Goal: Find specific page/section: Find specific page/section

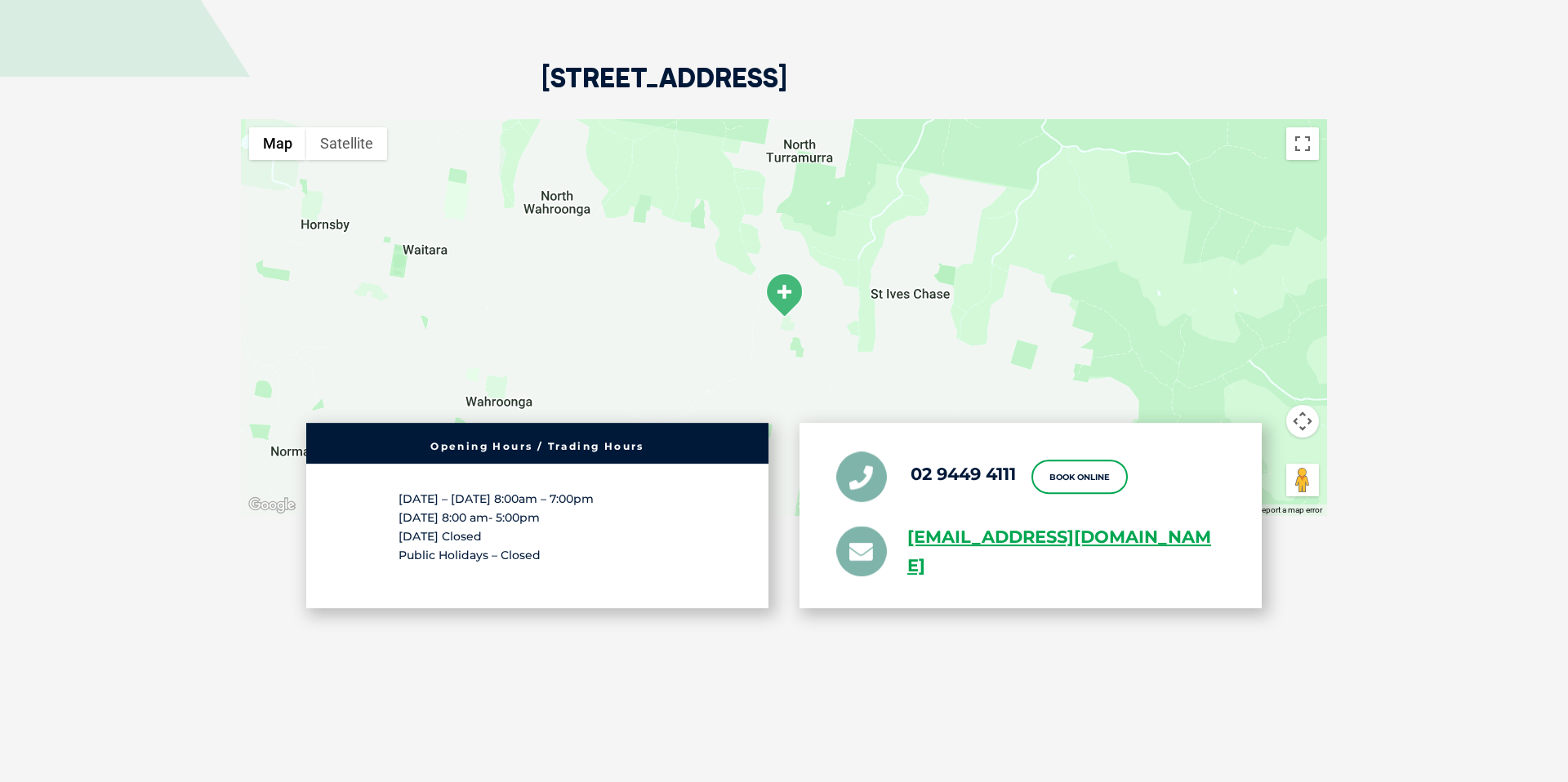
scroll to position [2279, 0]
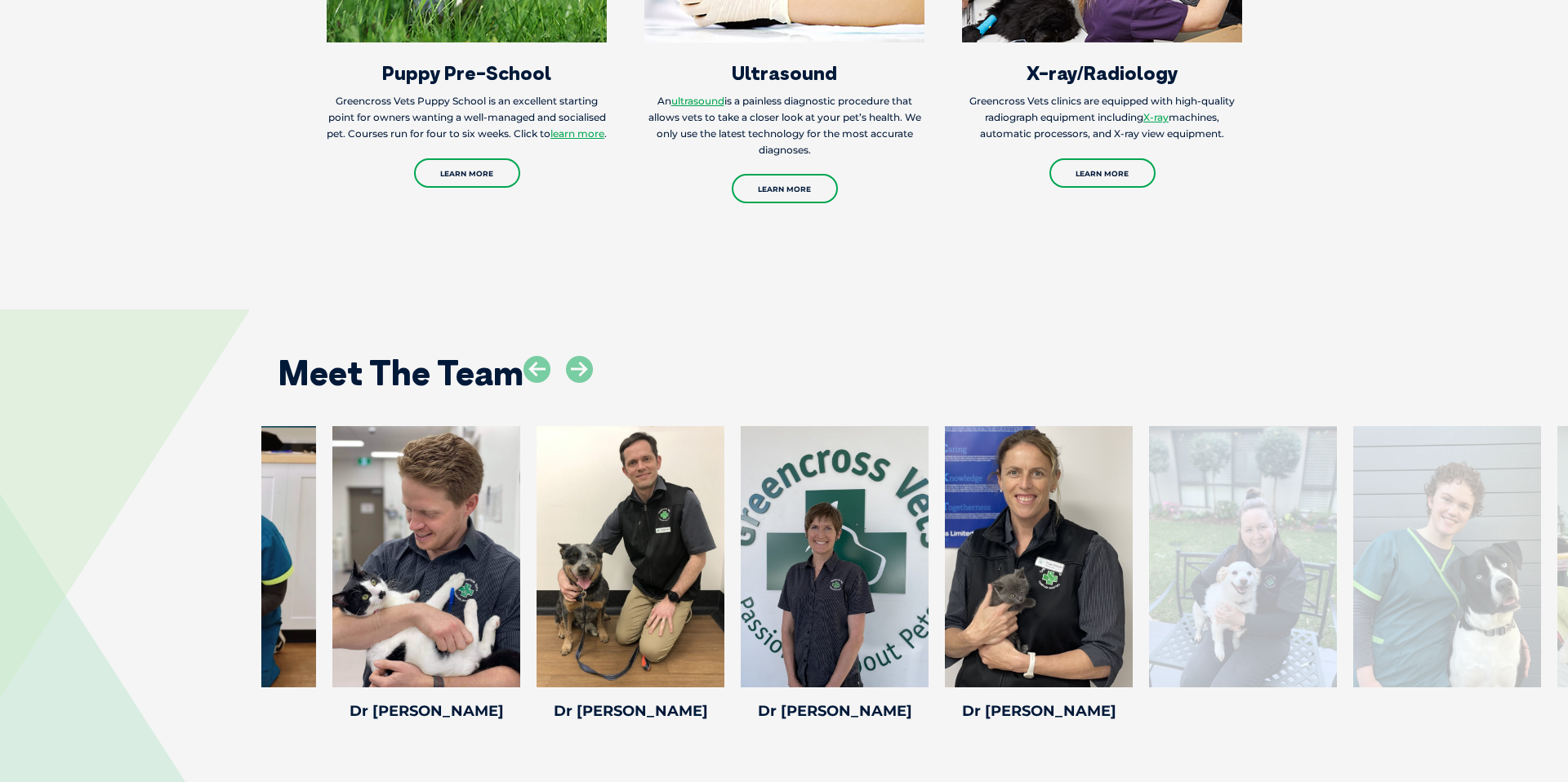
drag, startPoint x: 1367, startPoint y: 487, endPoint x: 1116, endPoint y: 481, distance: 251.1
click at [1149, 481] on div at bounding box center [1242, 557] width 187 height 261
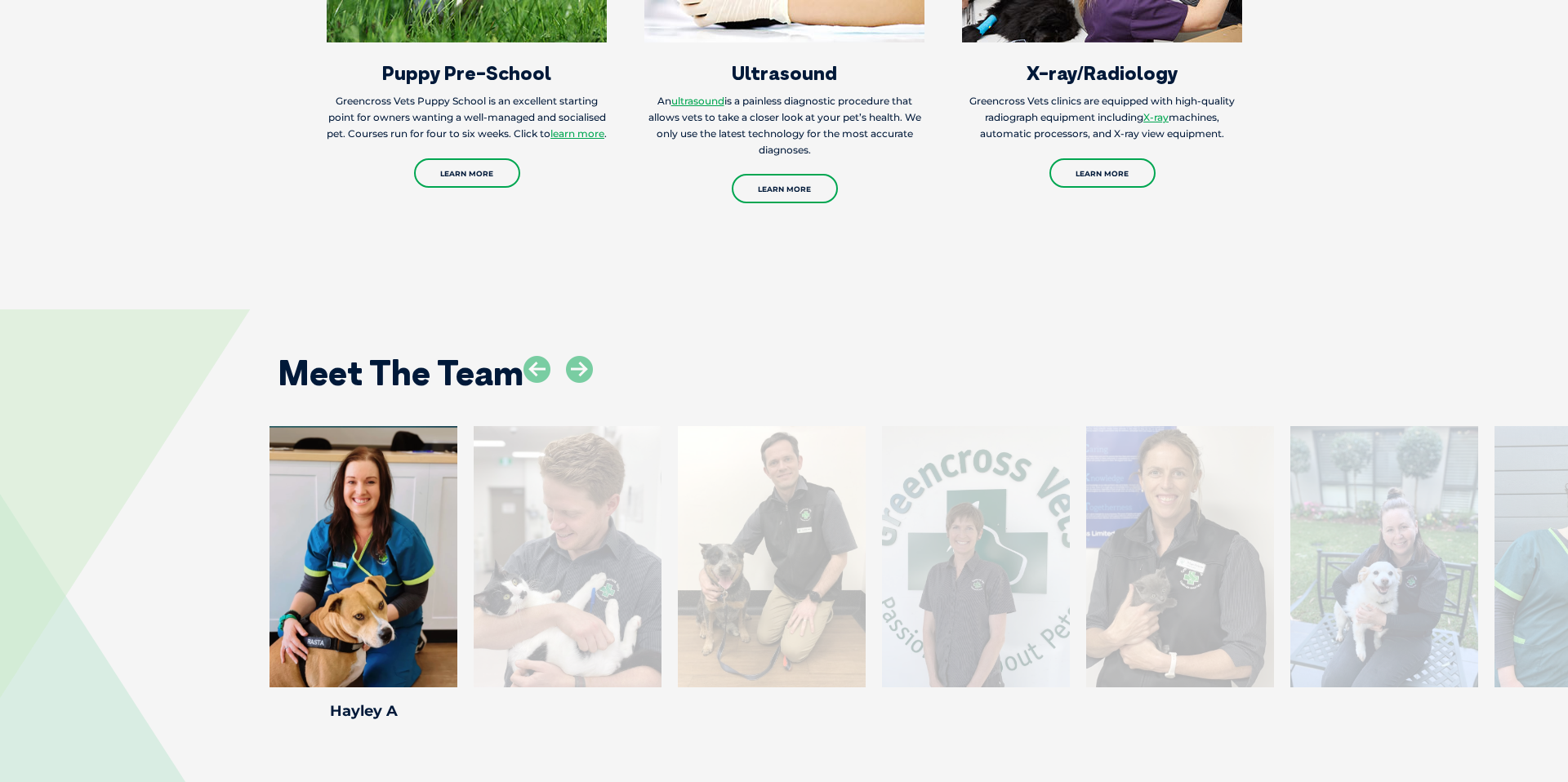
drag, startPoint x: 1432, startPoint y: 530, endPoint x: 819, endPoint y: 461, distance: 616.9
click at [1282, 467] on div "[PERSON_NAME] [PERSON_NAME] Practice Manager [PERSON_NAME] joined Greencross Ve…" at bounding box center [1384, 576] width 204 height 301
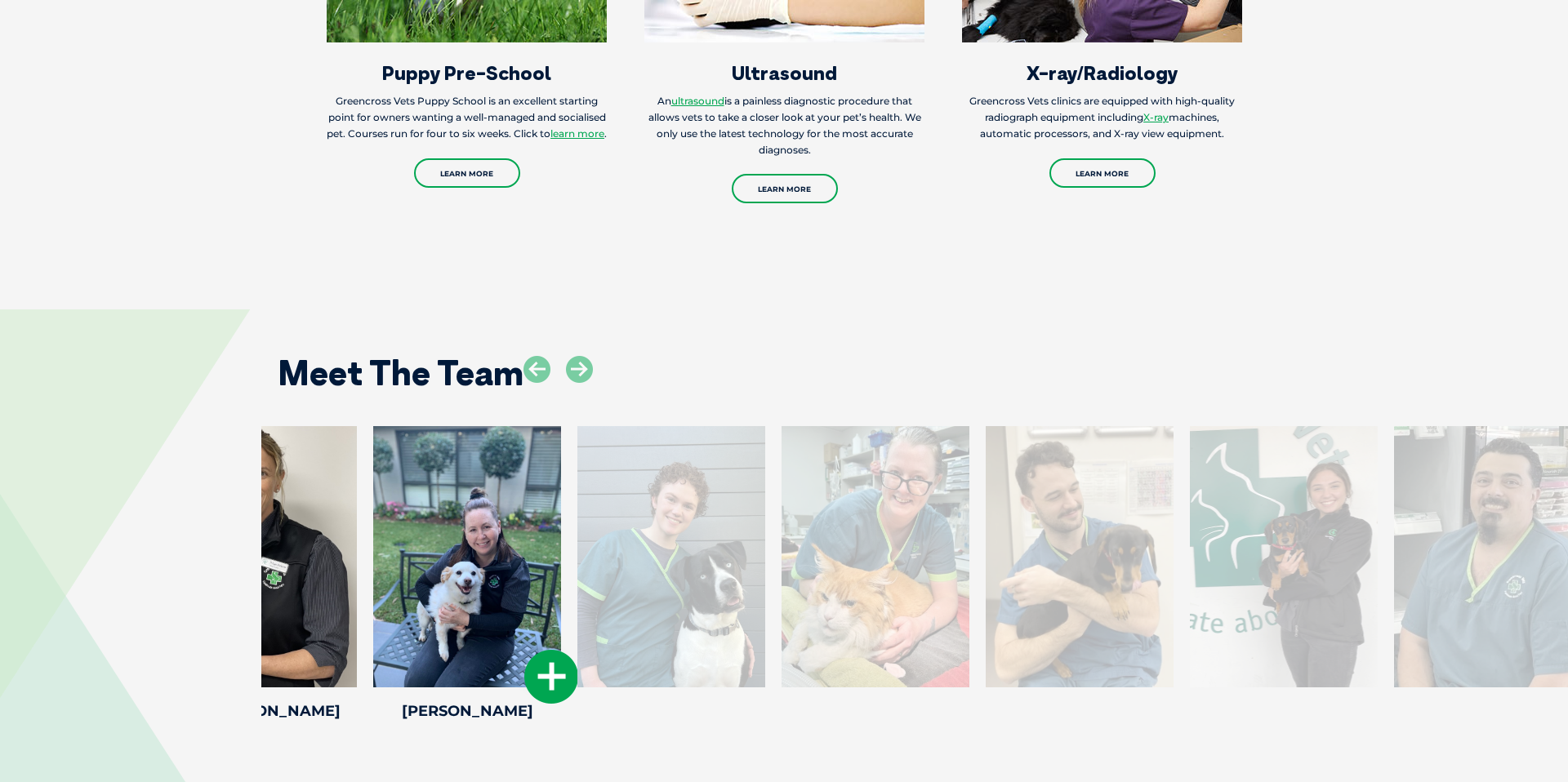
drag, startPoint x: 1301, startPoint y: 491, endPoint x: 309, endPoint y: 418, distance: 994.7
click at [577, 453] on div at bounding box center [671, 557] width 187 height 261
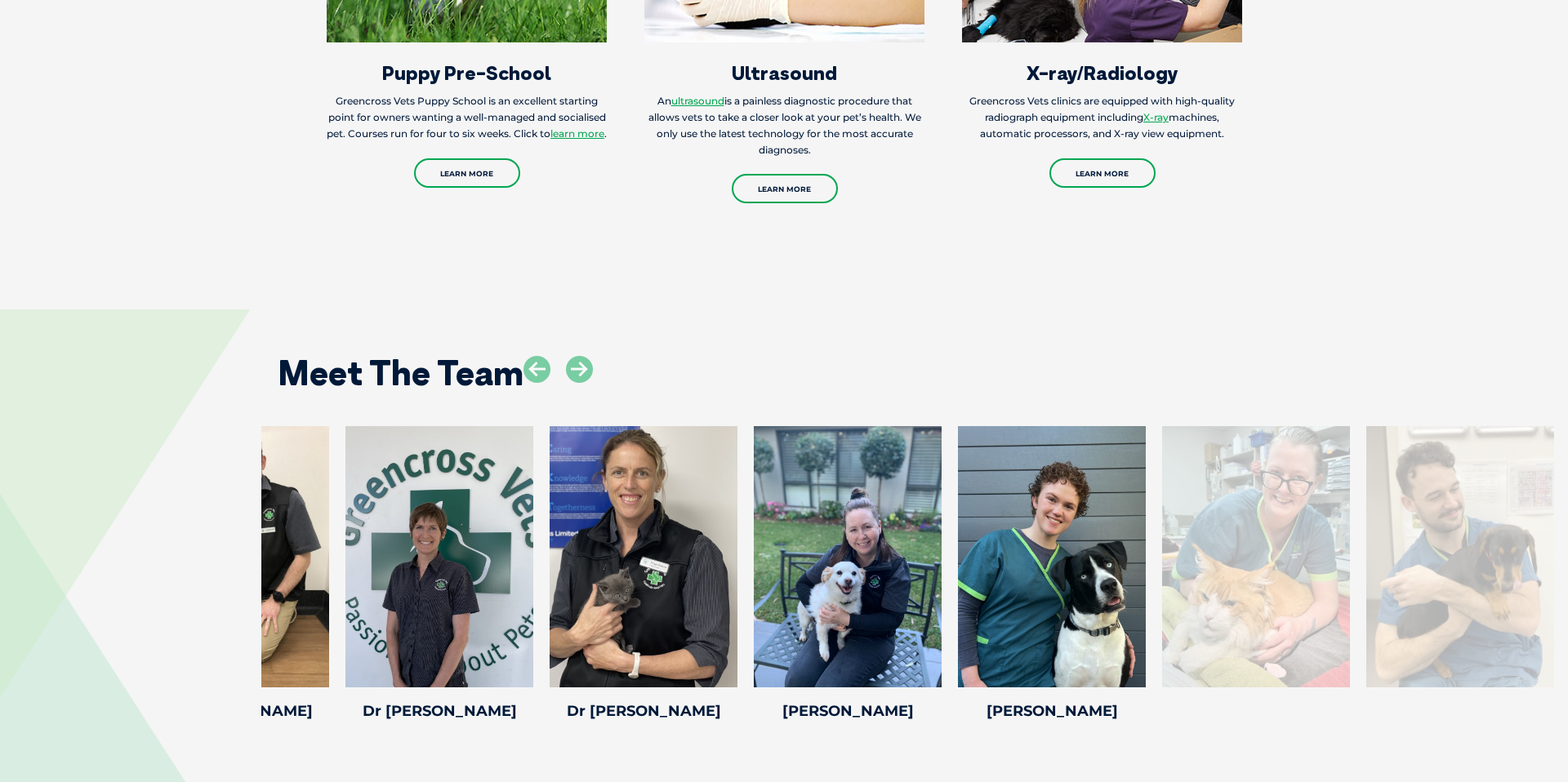
drag, startPoint x: 1294, startPoint y: 499, endPoint x: -184, endPoint y: 381, distance: 1482.7
click at [0, 381] on html "Greencross Vets Search for: Search Find Your Local Greencross Vet WebVet Book O…" at bounding box center [784, 85] width 1568 height 4728
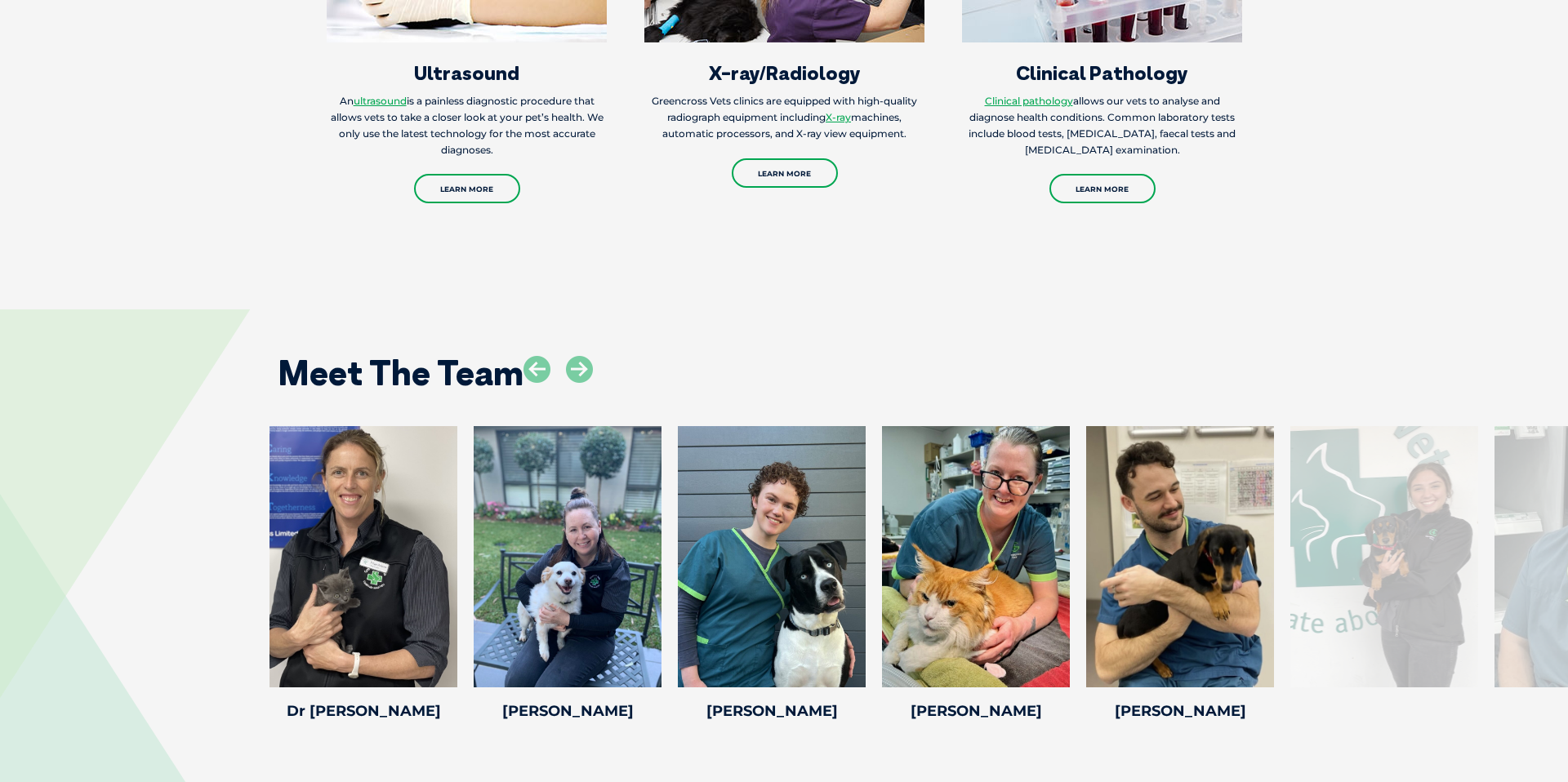
drag, startPoint x: 1448, startPoint y: 471, endPoint x: -26, endPoint y: 436, distance: 1474.4
click at [0, 436] on html "Greencross Vets Search for: Search Find Your Local Greencross Vet WebVet Book O…" at bounding box center [784, 85] width 1568 height 4728
drag, startPoint x: 1493, startPoint y: 531, endPoint x: 721, endPoint y: 531, distance: 772.0
click at [1486, 534] on div "[PERSON_NAME] Veterinary Nurse [PERSON_NAME] has been part of the Greencross fa…" at bounding box center [1588, 576] width 204 height 301
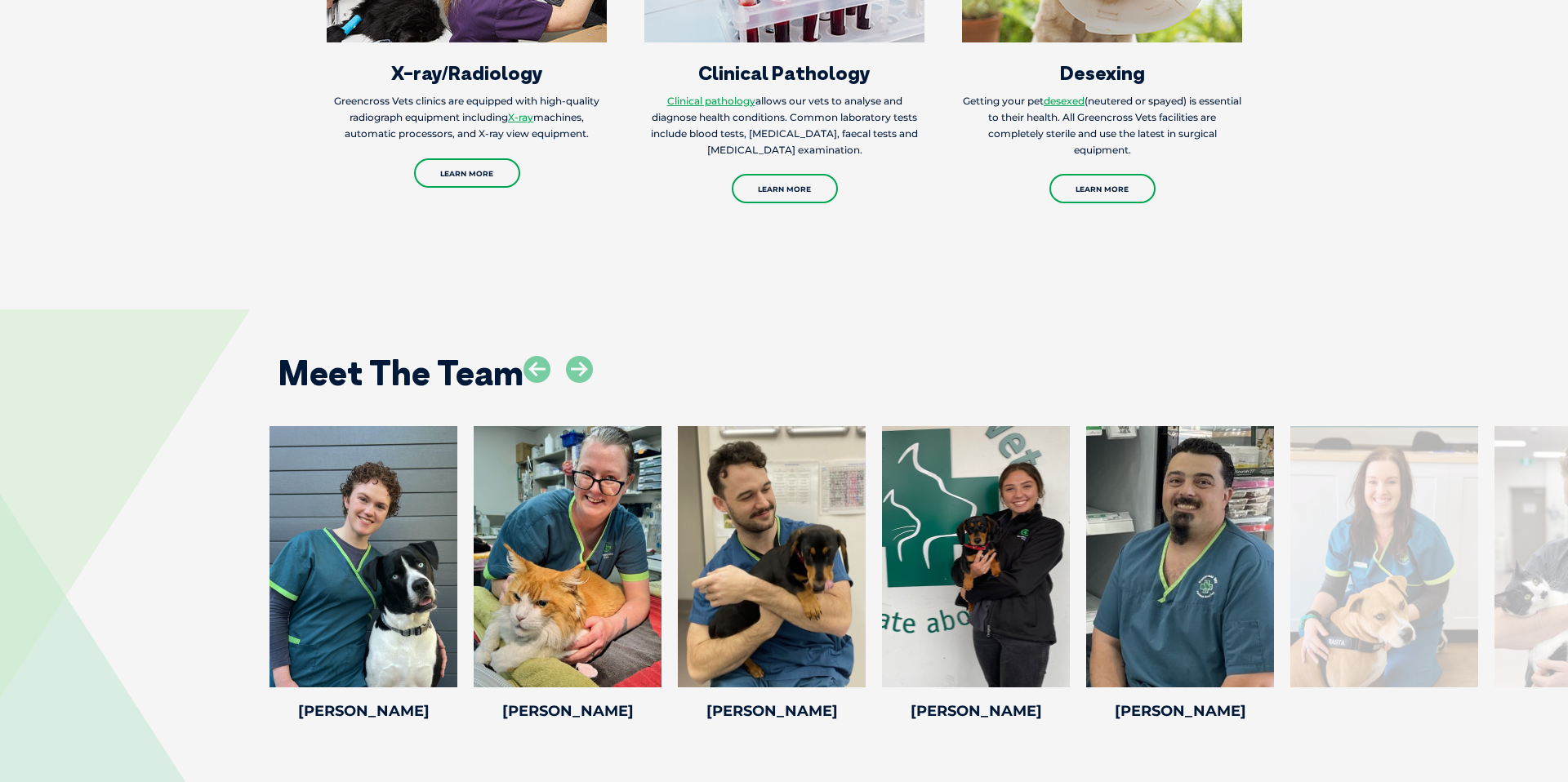
drag, startPoint x: 1322, startPoint y: 546, endPoint x: 8, endPoint y: 623, distance: 1316.3
click at [5, 632] on div "[PERSON_NAME] Trainee Veterinary Nurse [PERSON_NAME] grew up locally with a men…" at bounding box center [784, 576] width 1568 height 301
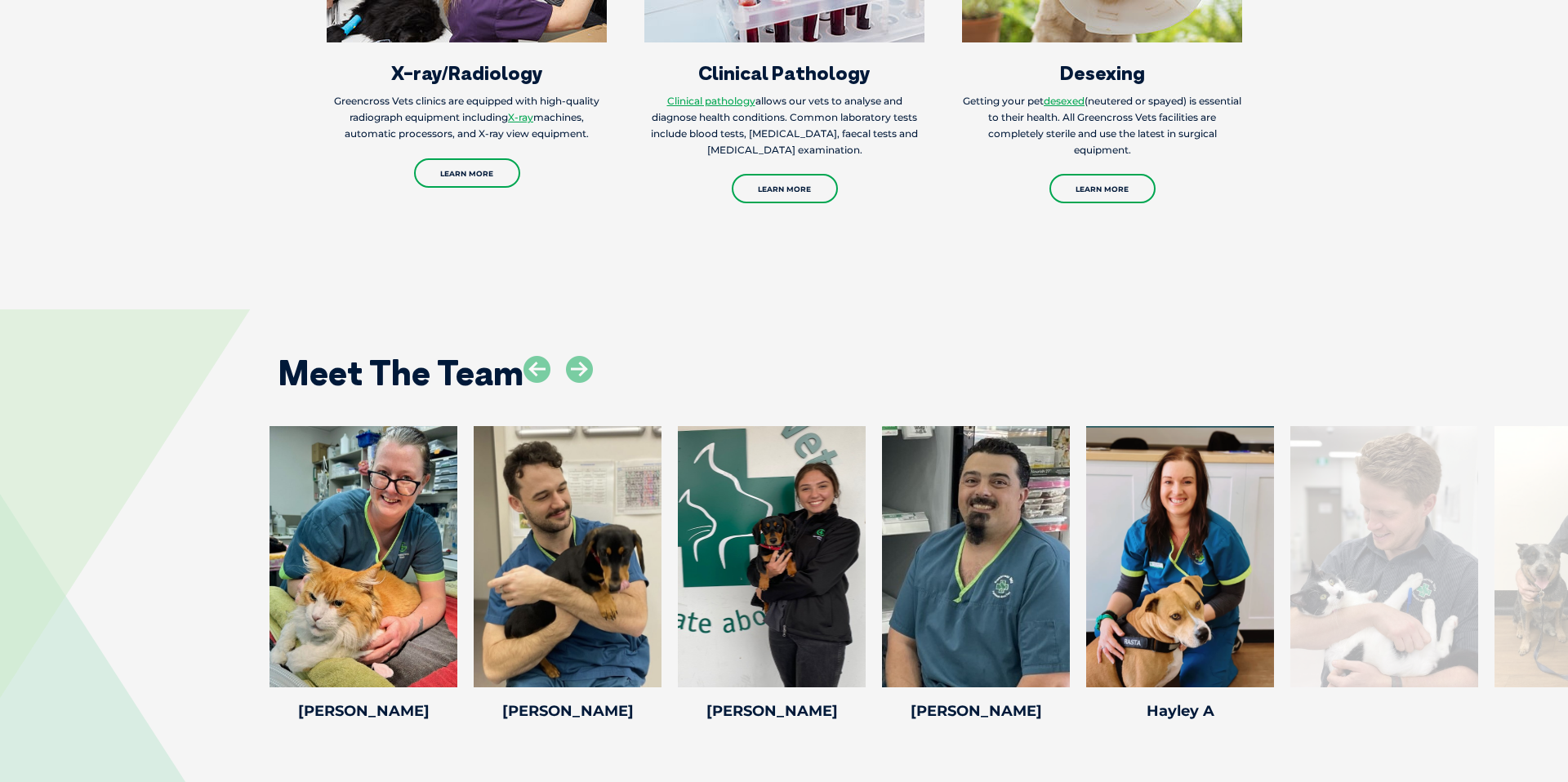
drag, startPoint x: 1363, startPoint y: 519, endPoint x: -324, endPoint y: 522, distance: 1687.0
click at [0, 522] on html "Greencross Vets Search for: Search Find Your Local Greencross Vet WebVet Book O…" at bounding box center [784, 85] width 1568 height 4728
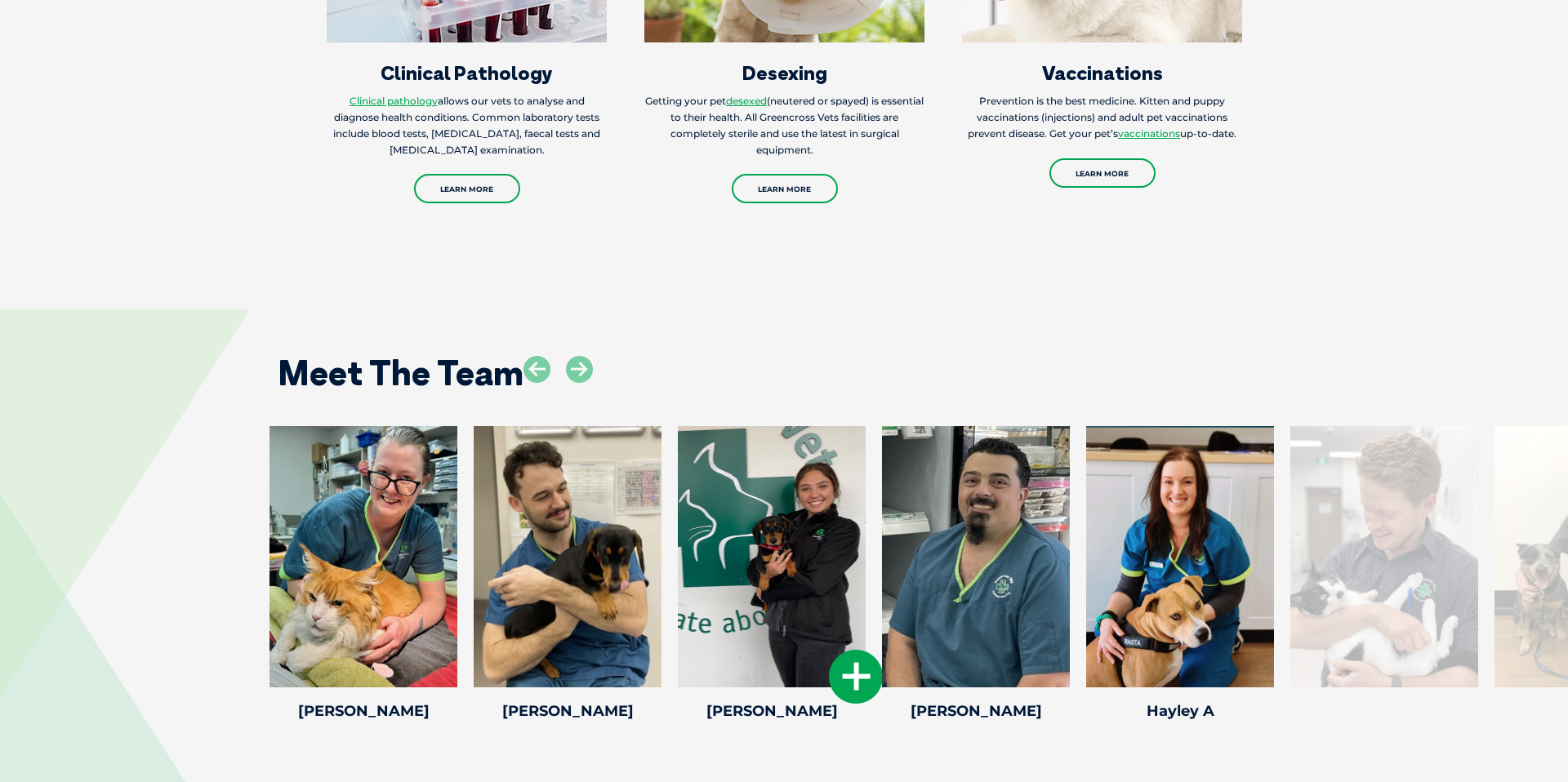
drag, startPoint x: 749, startPoint y: 581, endPoint x: 698, endPoint y: 581, distance: 51.0
click at [1374, 524] on div at bounding box center [1384, 557] width 187 height 261
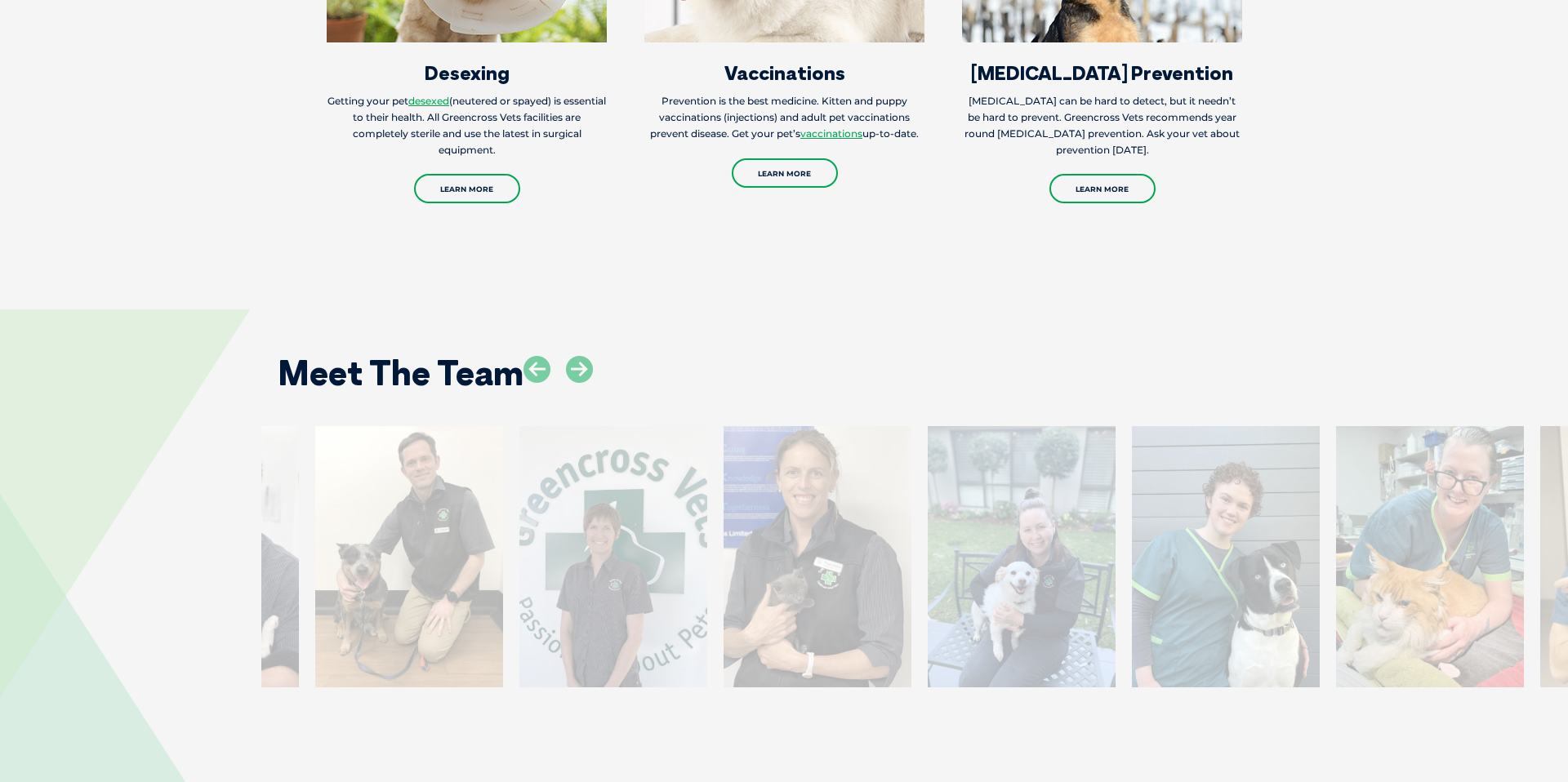
drag, startPoint x: 1450, startPoint y: 520, endPoint x: 271, endPoint y: 525, distance: 1179.0
click at [271, 525] on div at bounding box center [205, 557] width 187 height 261
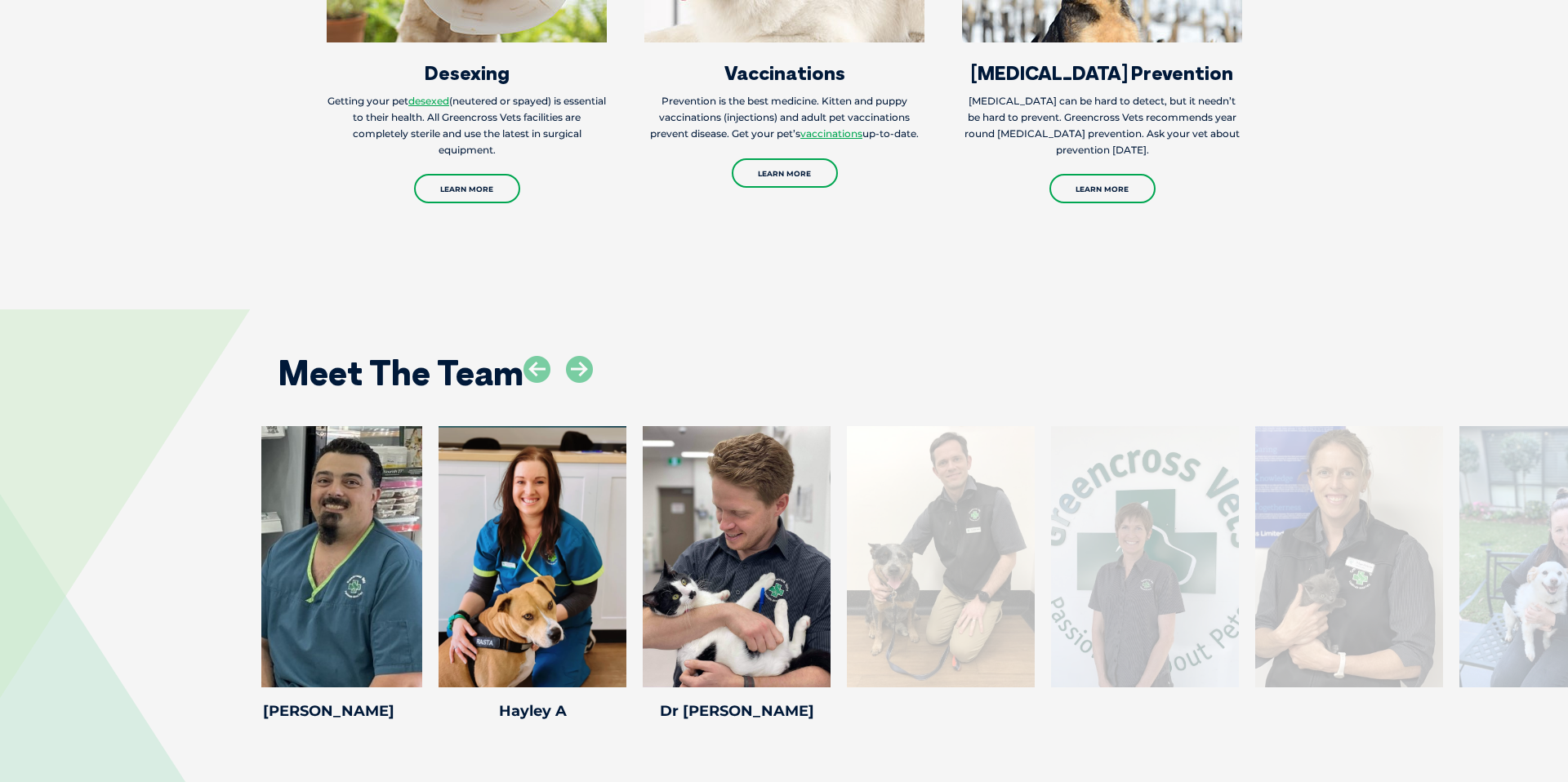
drag, startPoint x: 1510, startPoint y: 504, endPoint x: 980, endPoint y: 523, distance: 530.3
click at [1051, 523] on div at bounding box center [1144, 557] width 187 height 261
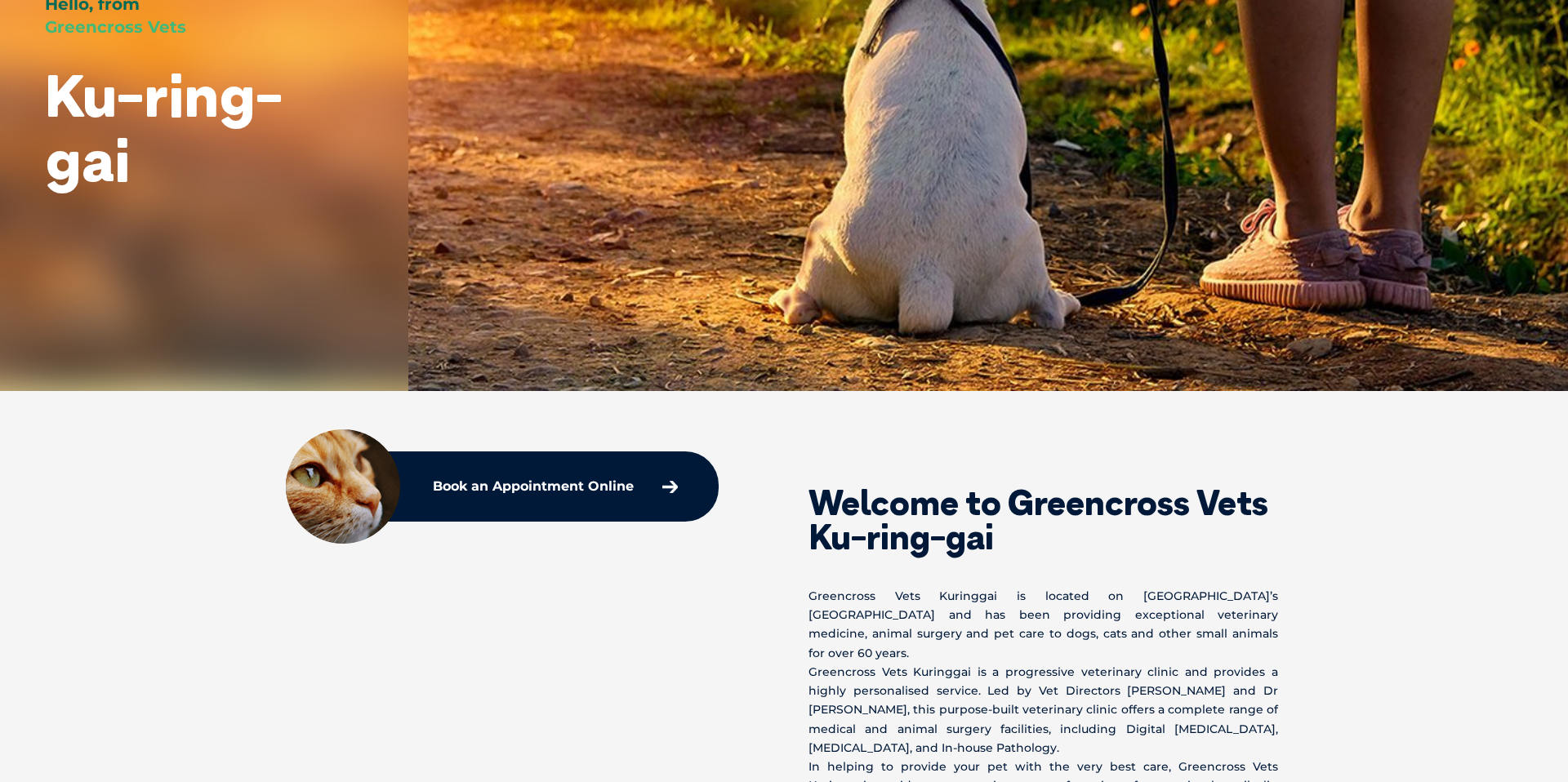
scroll to position [0, 0]
